Goal: Navigation & Orientation: Find specific page/section

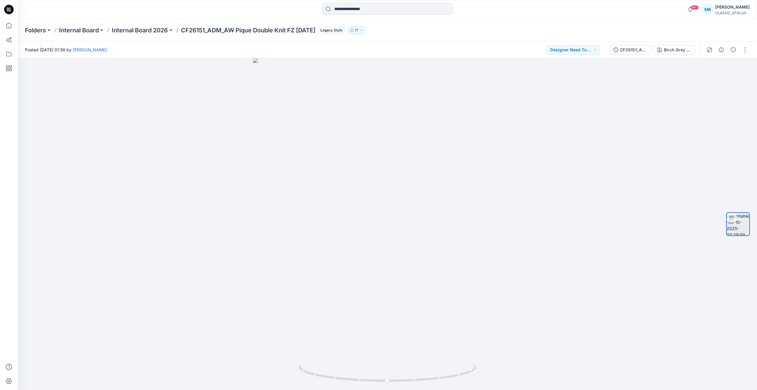
click at [10, 4] on icon at bounding box center [8, 9] width 9 height 19
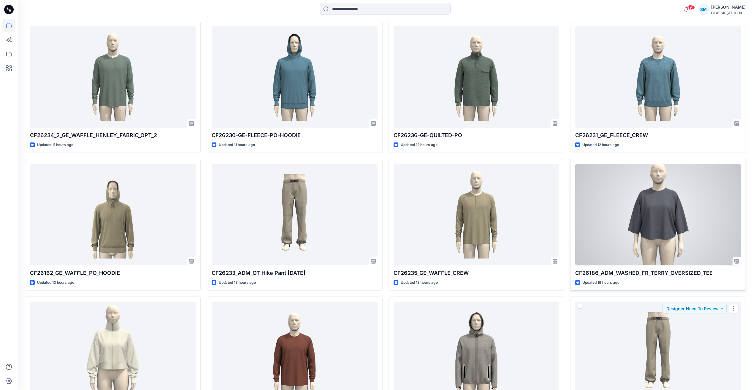
scroll to position [324, 0]
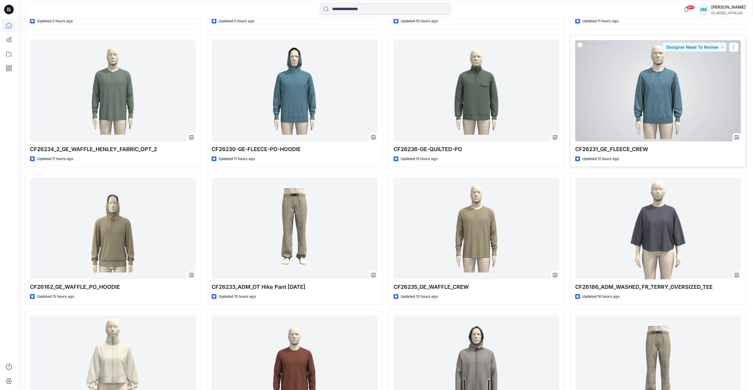
click at [368, 96] on div at bounding box center [658, 90] width 166 height 101
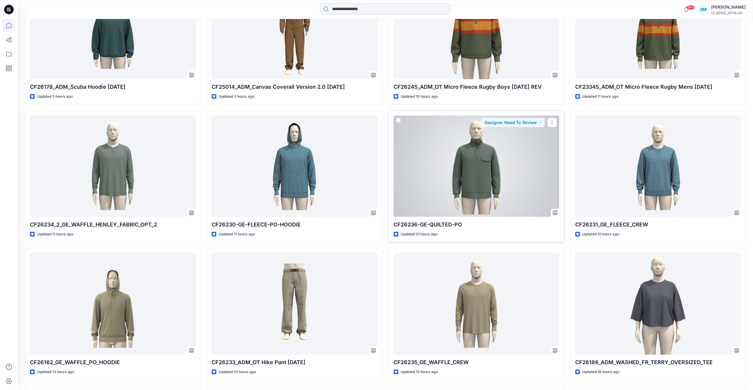
scroll to position [235, 0]
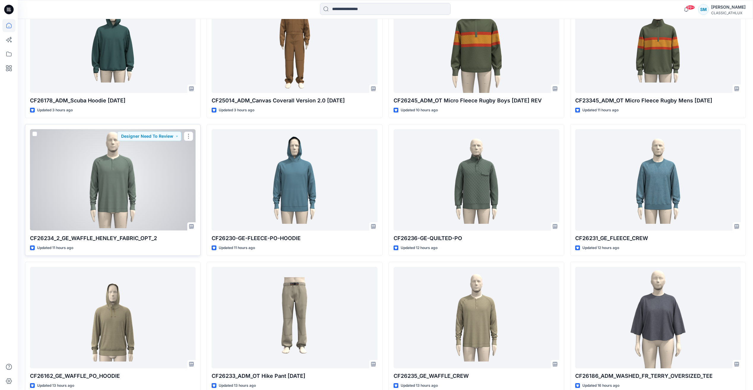
click at [140, 186] on div at bounding box center [113, 179] width 166 height 101
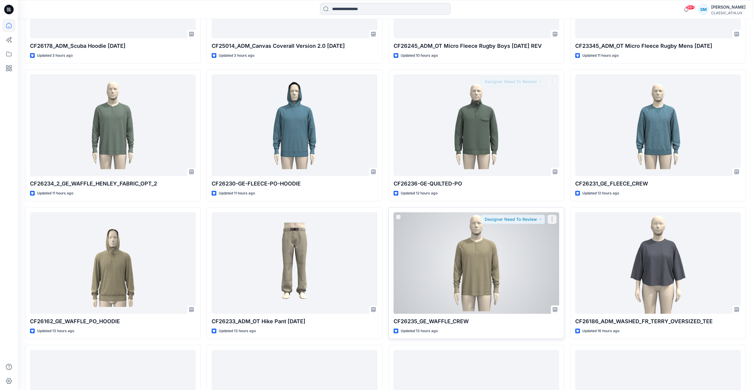
scroll to position [353, 0]
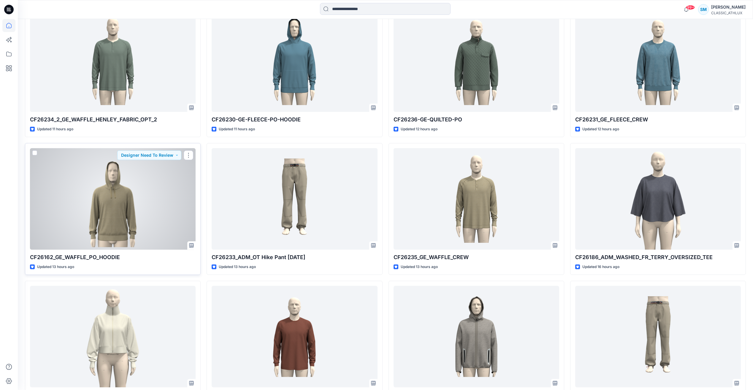
click at [128, 195] on div at bounding box center [113, 198] width 166 height 101
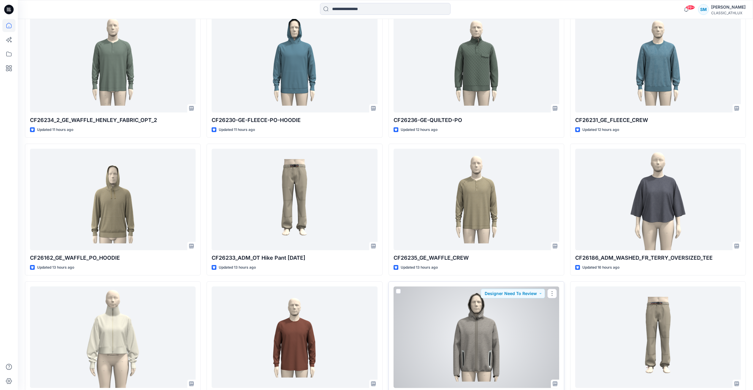
scroll to position [353, 0]
